Goal: Task Accomplishment & Management: Use online tool/utility

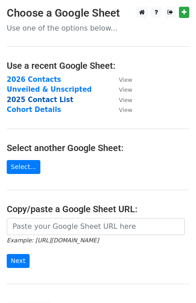
click at [40, 99] on strong "2025 Contact List" at bounding box center [40, 100] width 66 height 8
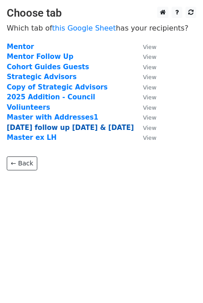
click at [66, 128] on strong "oct 15 follow up sep 21 & oct1" at bounding box center [70, 128] width 127 height 8
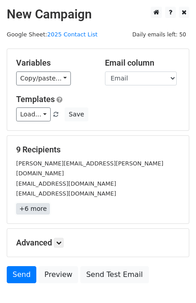
click at [33, 203] on link "+6 more" at bounding box center [33, 208] width 34 height 11
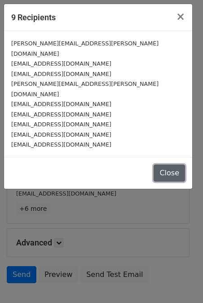
click at [168, 164] on button "Close" at bounding box center [169, 172] width 31 height 17
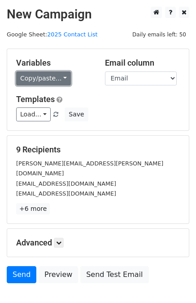
click at [58, 76] on link "Copy/paste..." at bounding box center [43, 78] width 55 height 14
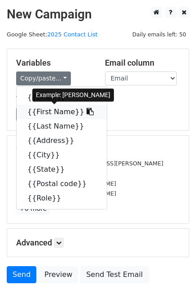
click at [46, 110] on link "{{First Name}}" at bounding box center [62, 112] width 90 height 14
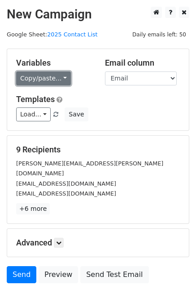
click at [34, 78] on link "Copy/paste..." at bounding box center [43, 78] width 55 height 14
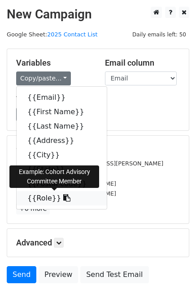
click at [35, 196] on link "{{Role}}" at bounding box center [62, 198] width 90 height 14
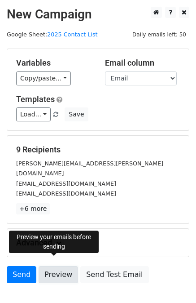
click at [55, 266] on link "Preview" at bounding box center [59, 274] width 40 height 17
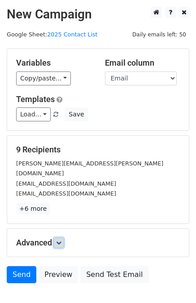
click at [59, 240] on icon at bounding box center [58, 242] width 5 height 5
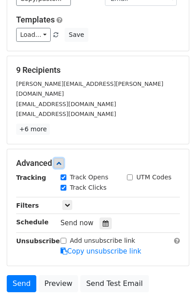
scroll to position [82, 0]
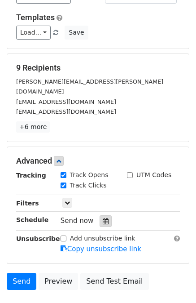
click at [103, 218] on icon at bounding box center [106, 221] width 6 height 6
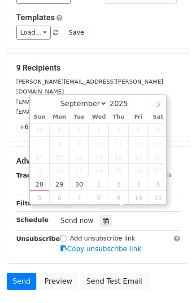
select select "9"
click at [155, 106] on icon at bounding box center [158, 104] width 6 height 6
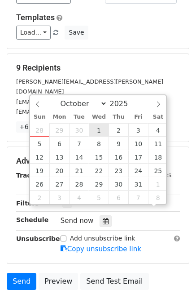
scroll to position [0, 0]
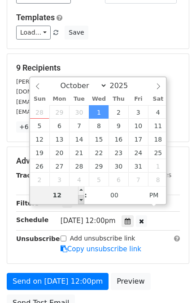
type input "2025-10-01 11:00"
type input "11"
click at [81, 200] on span at bounding box center [81, 199] width 6 height 9
type input "2025-10-01 10:00"
type input "10"
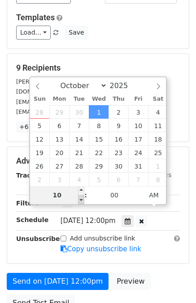
click at [81, 200] on span at bounding box center [81, 199] width 6 height 9
type input "2025-10-01 09:00"
type input "09"
click at [81, 200] on span at bounding box center [81, 199] width 6 height 9
type input "2025-10-01 08:00"
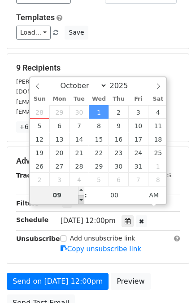
type input "08"
click at [81, 200] on span at bounding box center [81, 199] width 6 height 9
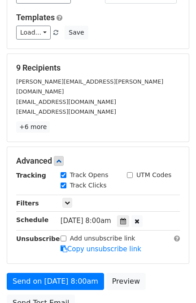
click at [6, 236] on main "New Campaign Daily emails left: 50 Google Sheet: 2025 Contact List Variables Co…" at bounding box center [98, 120] width 196 height 391
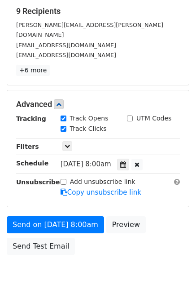
scroll to position [142, 0]
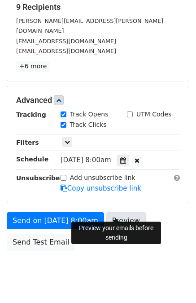
click at [116, 212] on link "Preview" at bounding box center [126, 220] width 40 height 17
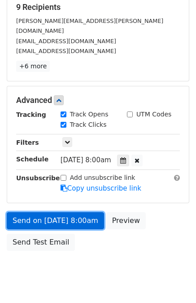
click at [39, 212] on link "Send on Oct 1 at 8:00am" at bounding box center [55, 220] width 97 height 17
